Goal: Task Accomplishment & Management: Use online tool/utility

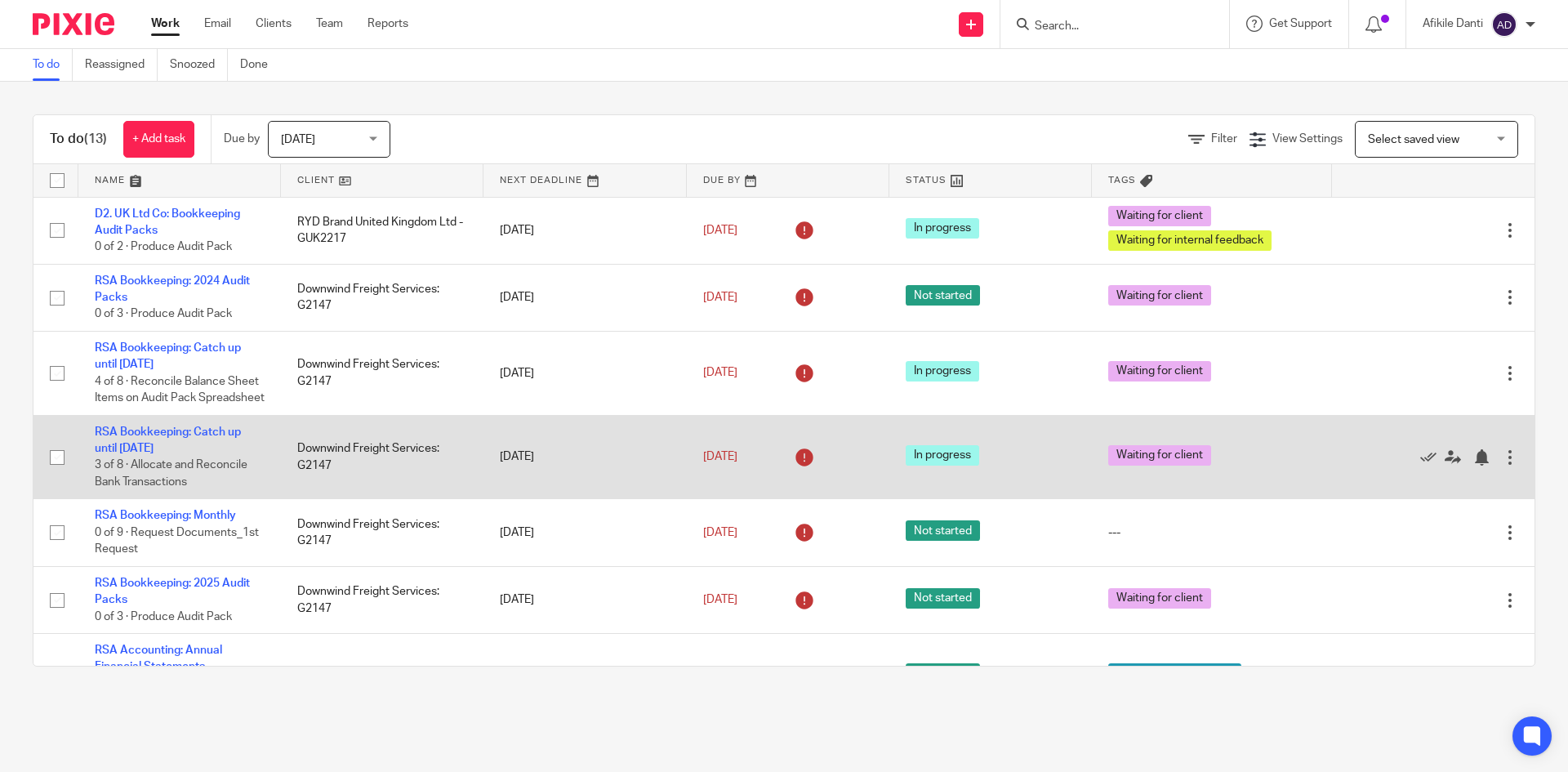
scroll to position [82, 0]
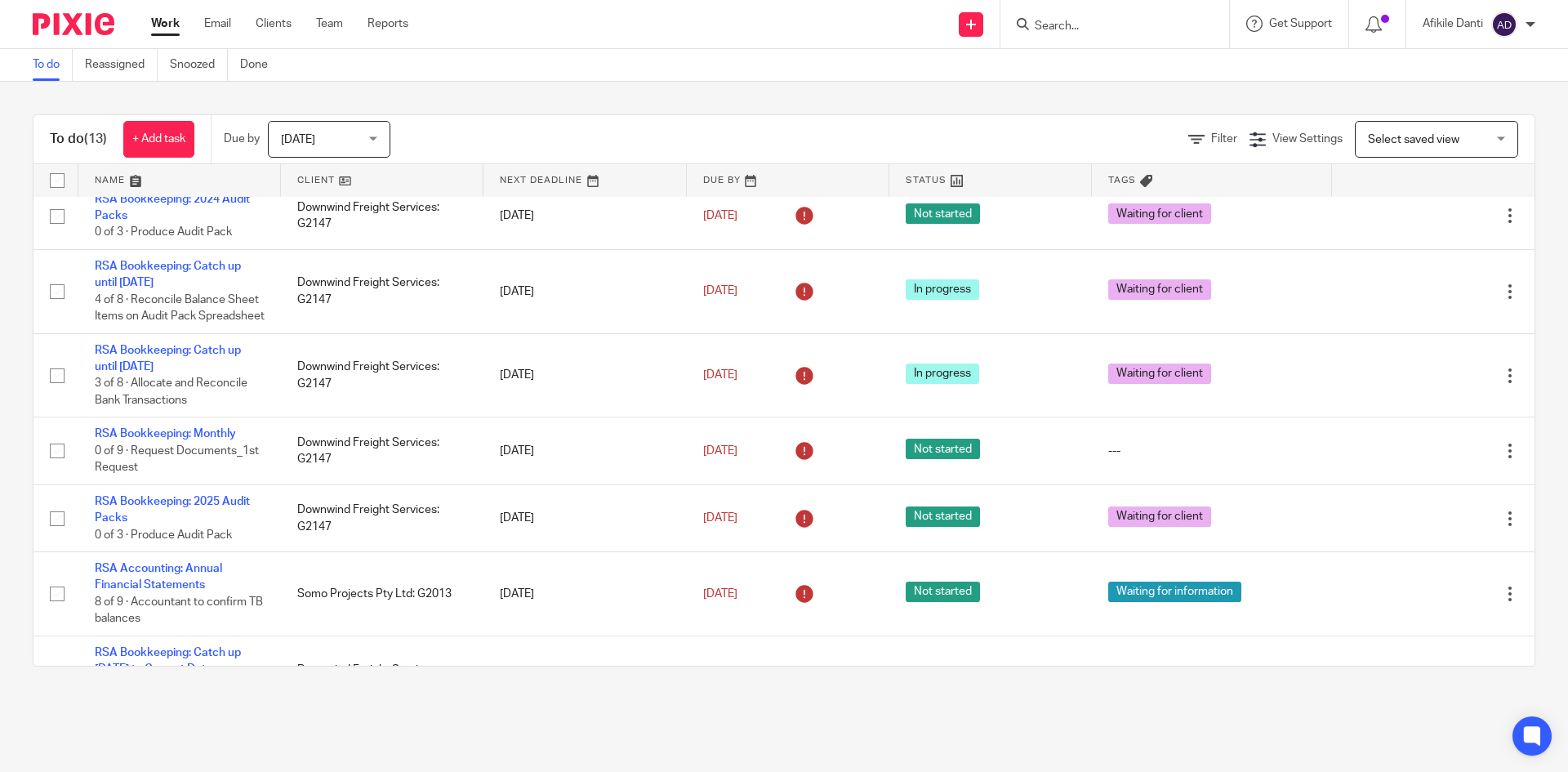
click at [299, 144] on span "[DATE]" at bounding box center [298, 140] width 35 height 11
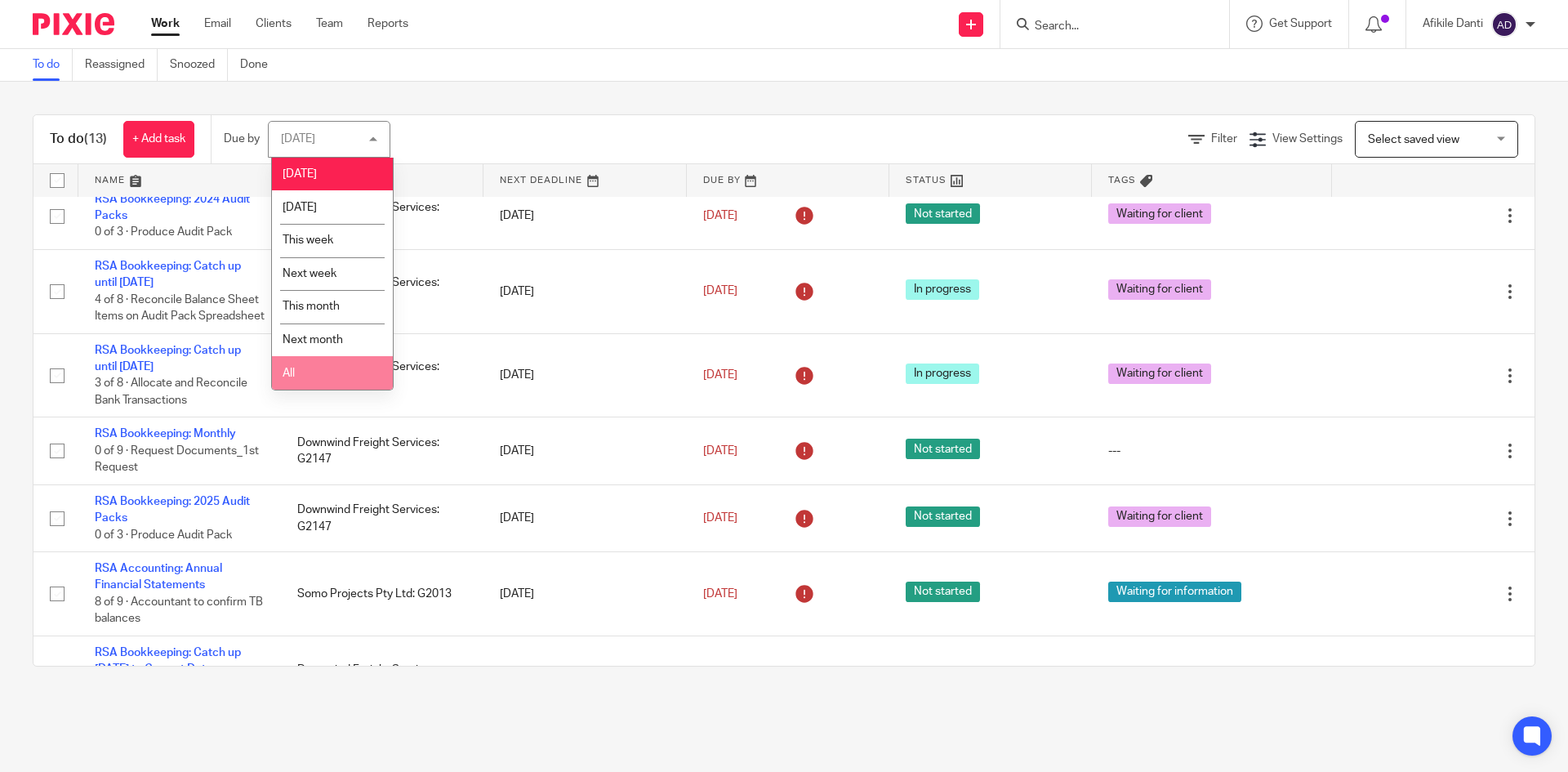
click at [319, 365] on li "All" at bounding box center [332, 373] width 121 height 34
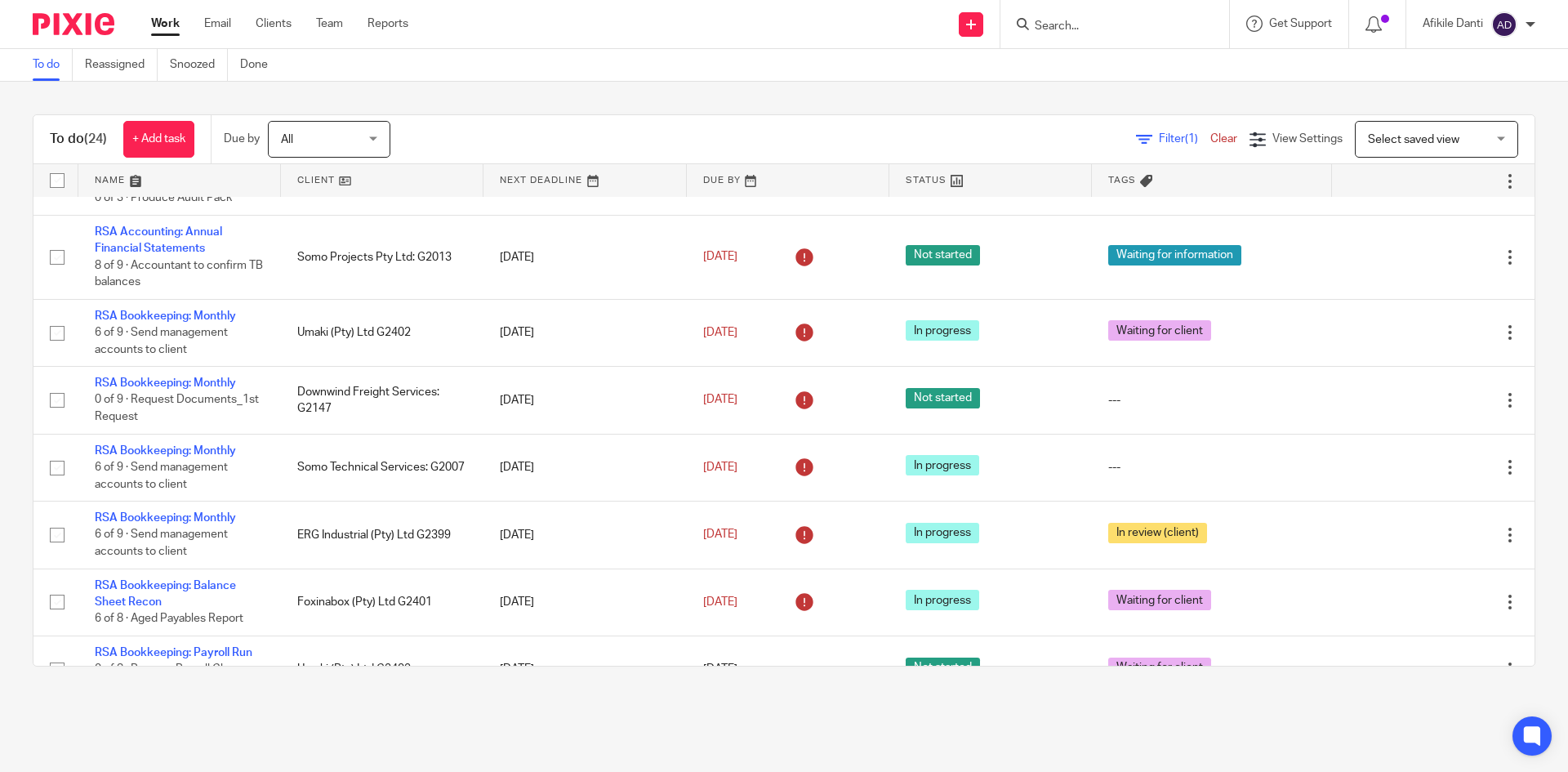
scroll to position [420, 0]
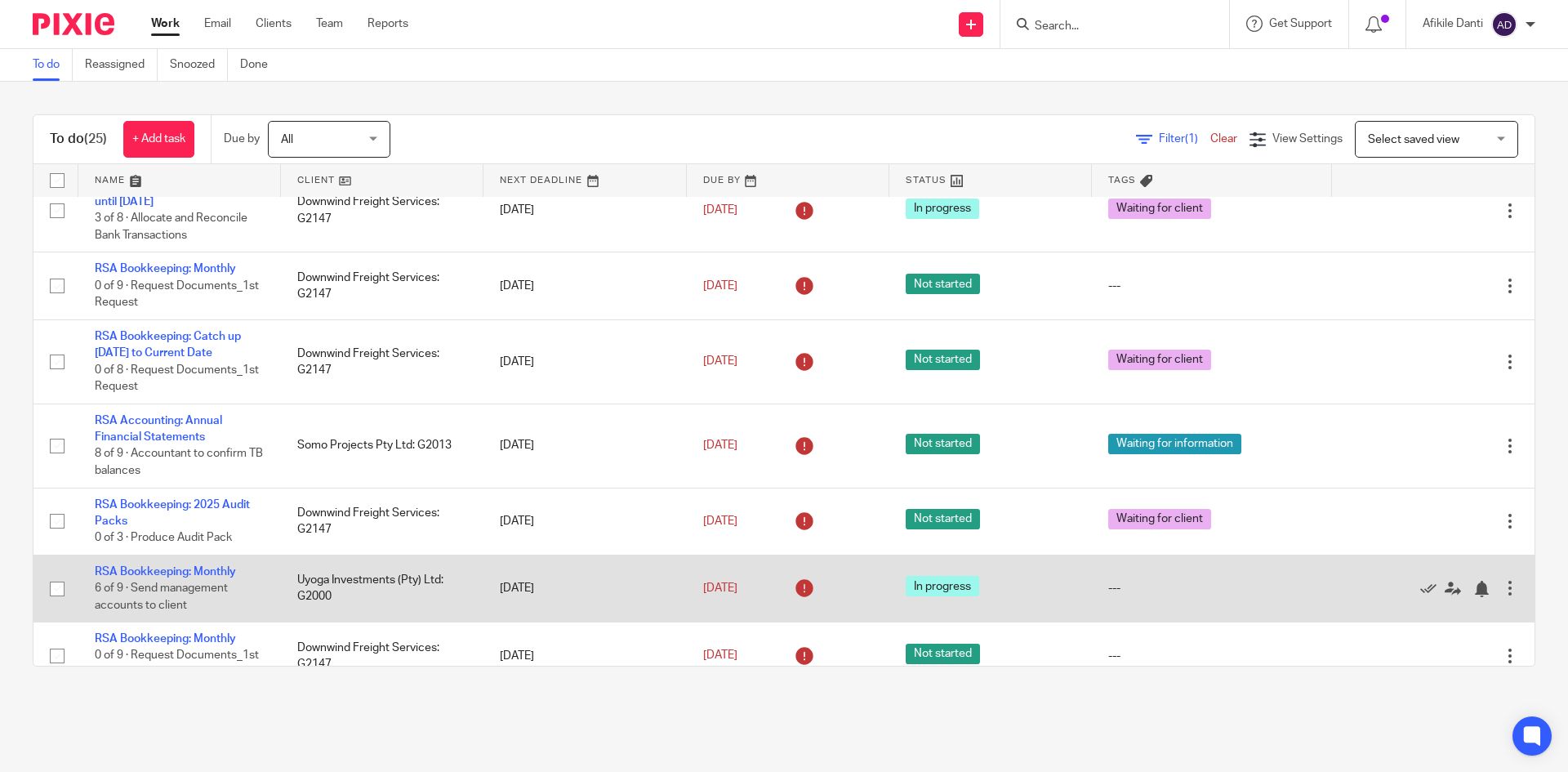
scroll to position [408, 0]
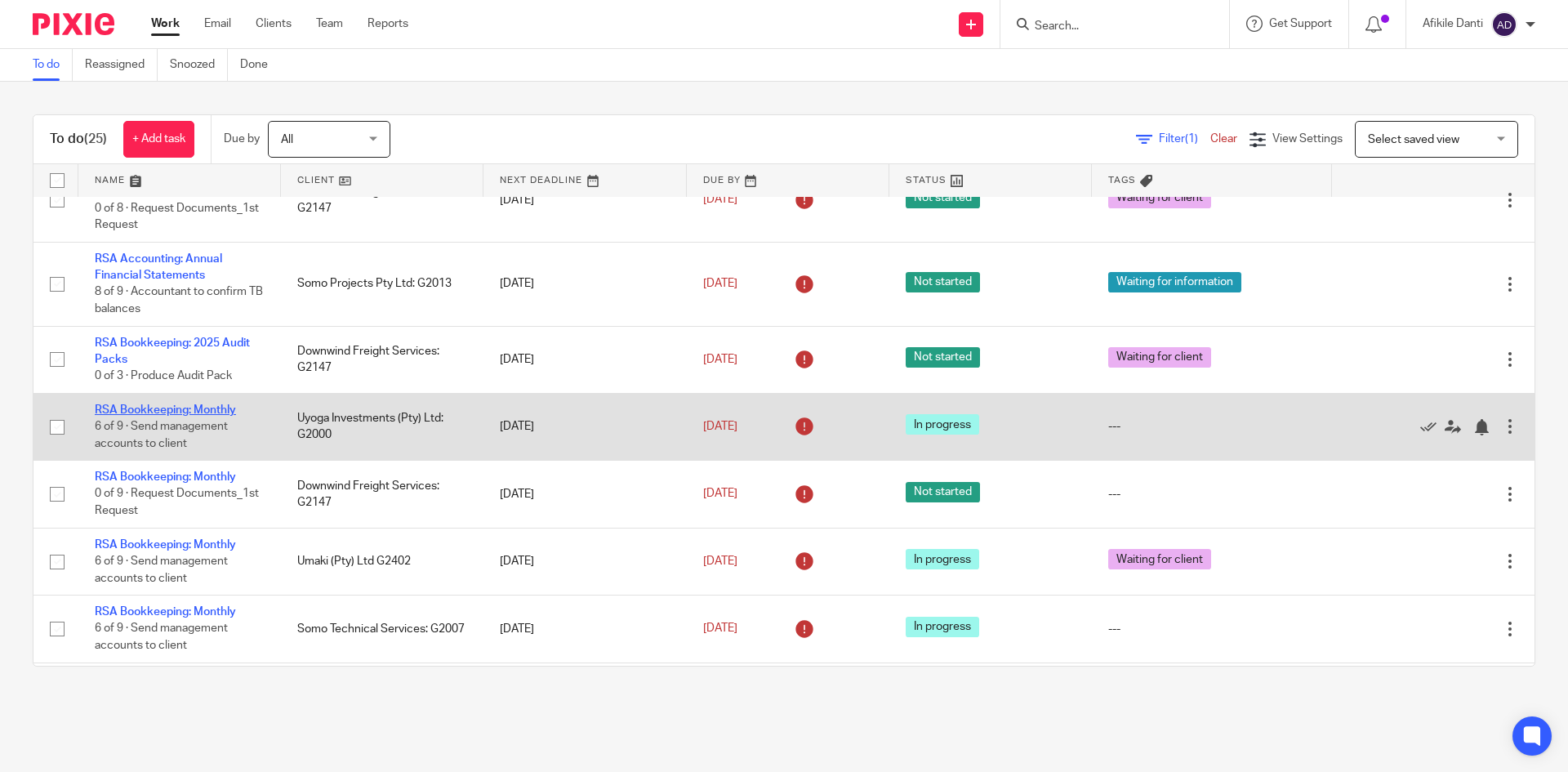
click at [177, 416] on link "RSA Bookkeeping: Monthly" at bounding box center [165, 410] width 142 height 11
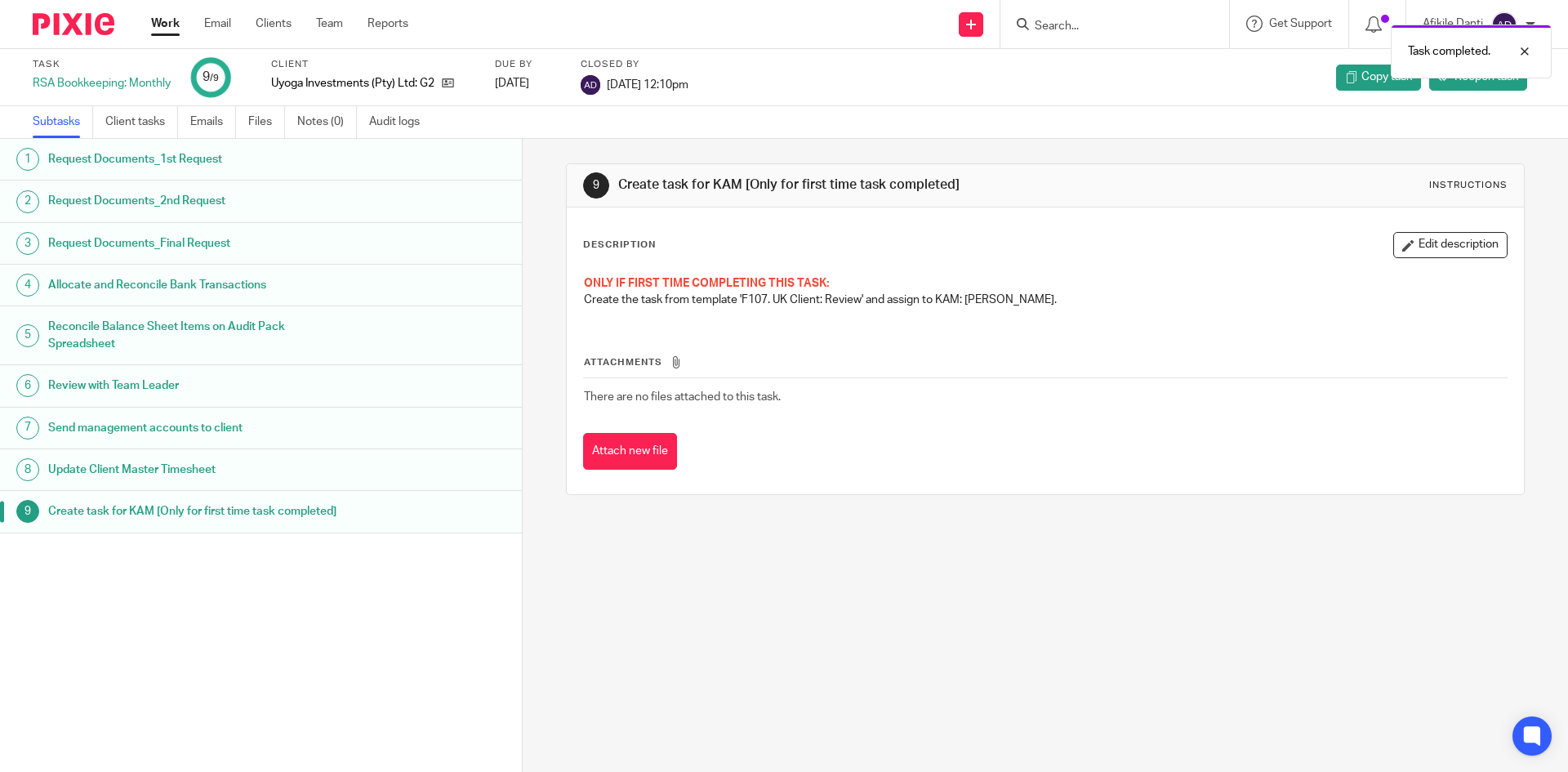
drag, startPoint x: 0, startPoint y: 0, endPoint x: 168, endPoint y: 24, distance: 169.7
click at [168, 24] on link "Work" at bounding box center [165, 23] width 28 height 16
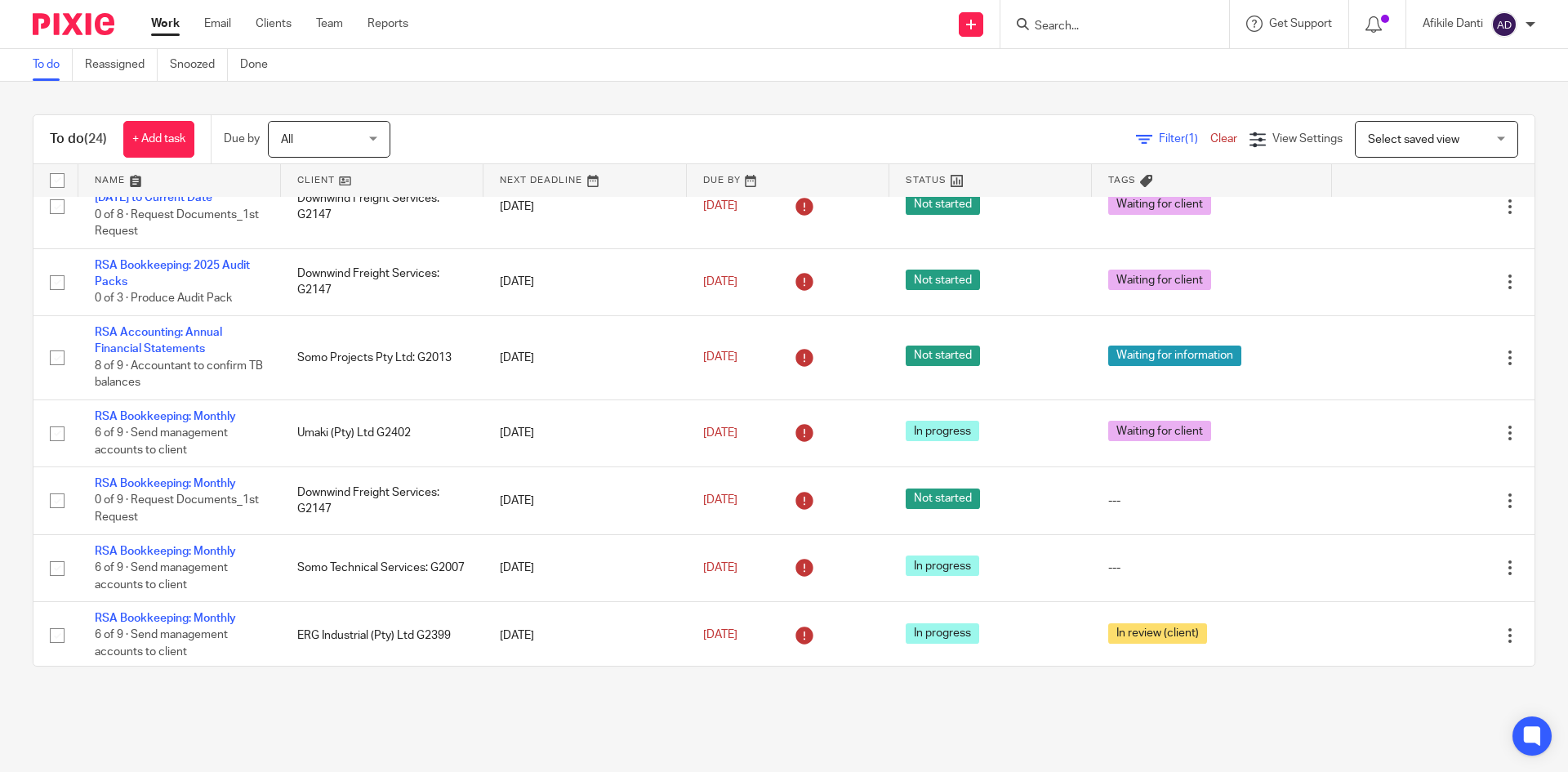
scroll to position [408, 0]
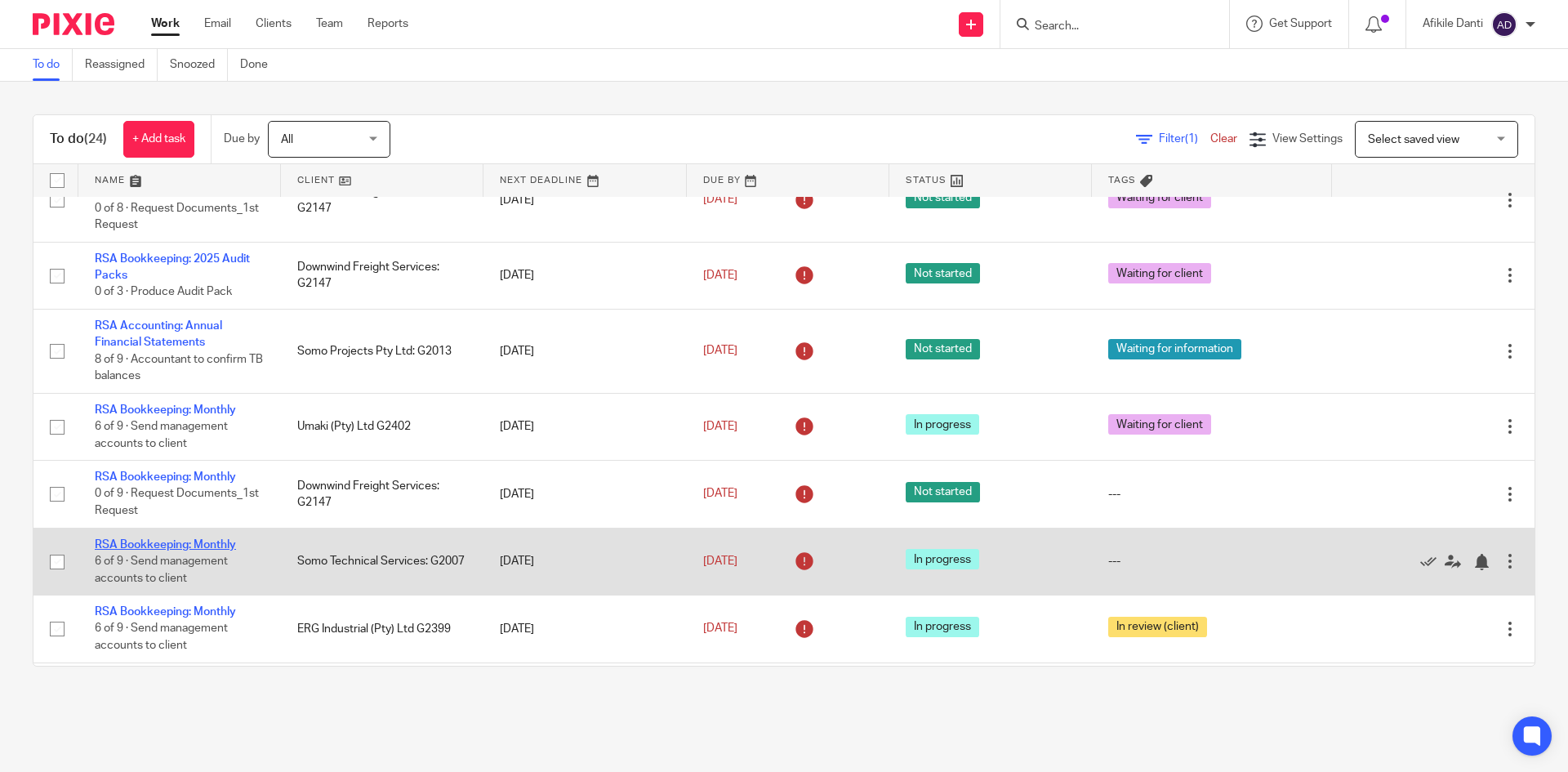
click at [183, 551] on link "RSA Bookkeeping: Monthly" at bounding box center [165, 545] width 142 height 11
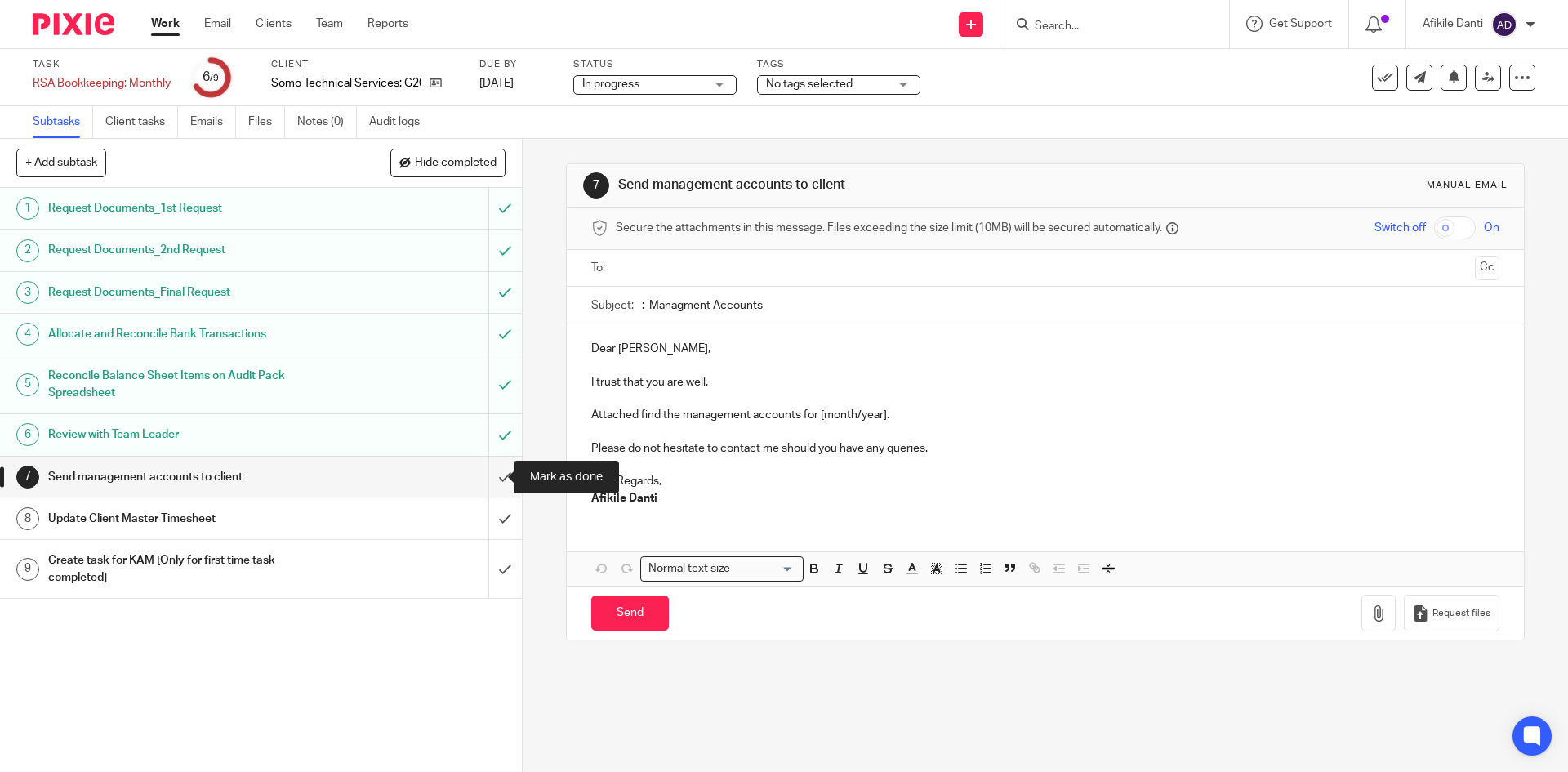
drag, startPoint x: 489, startPoint y: 477, endPoint x: 532, endPoint y: 492, distance: 45.5
click at [489, 477] on input "submit" at bounding box center [261, 477] width 521 height 41
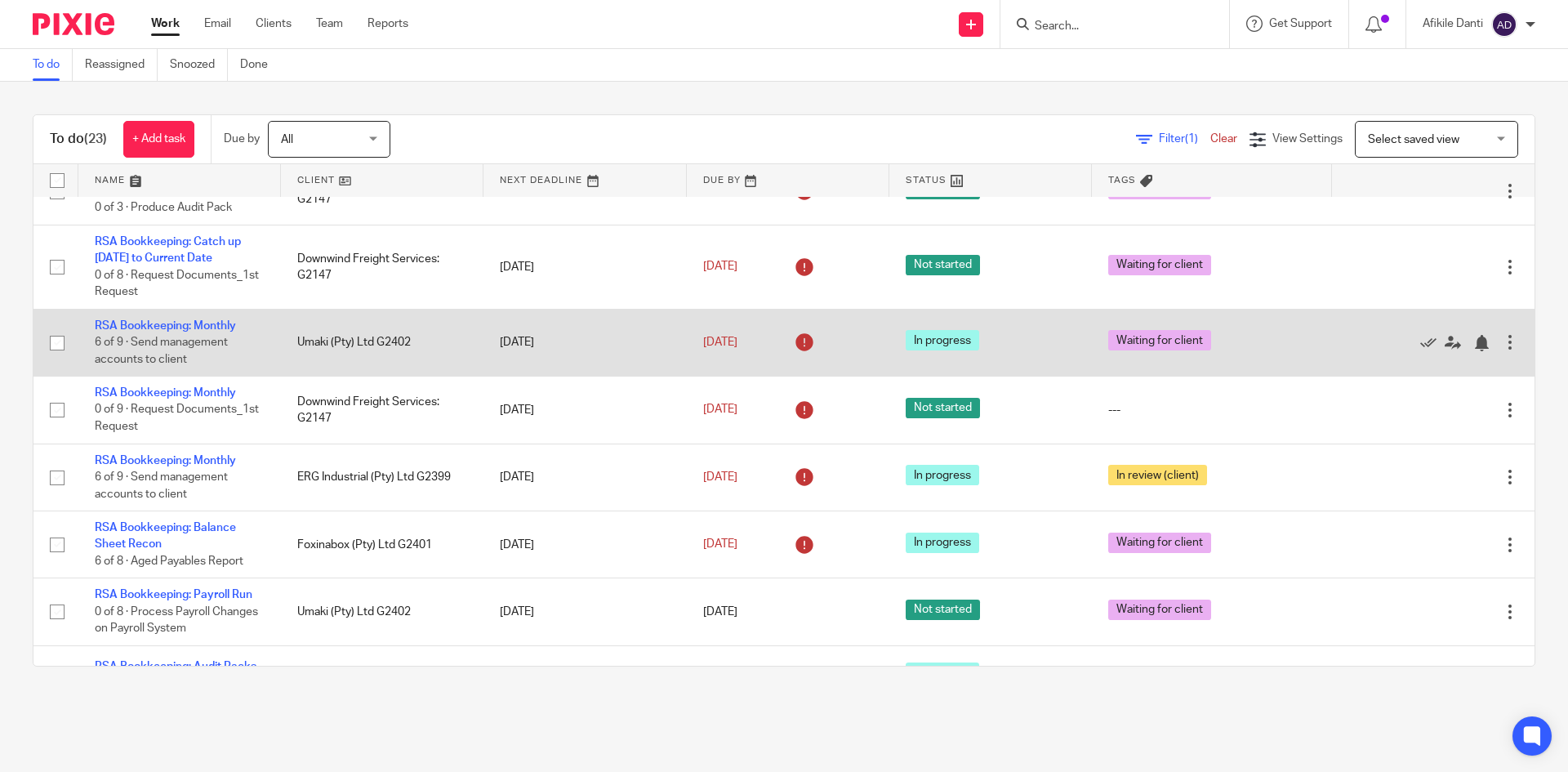
scroll to position [490, 0]
